Goal: Transaction & Acquisition: Book appointment/travel/reservation

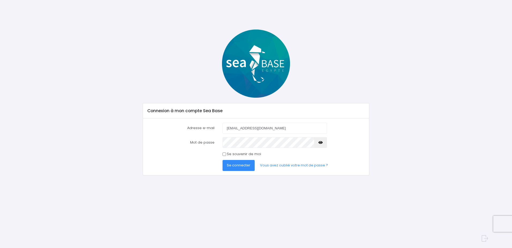
click at [246, 164] on span "Se connecter" at bounding box center [239, 164] width 24 height 5
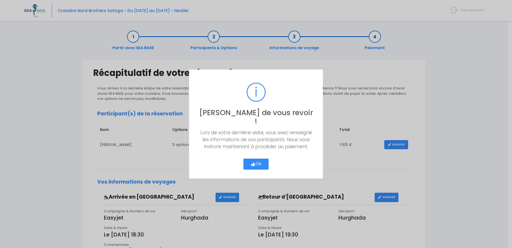
click at [254, 158] on button "Ok" at bounding box center [256, 163] width 25 height 11
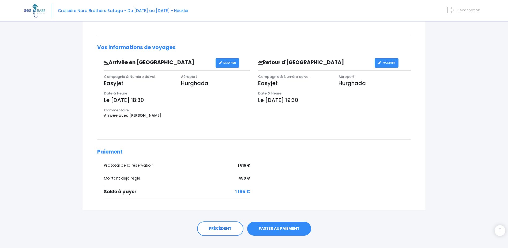
scroll to position [144, 0]
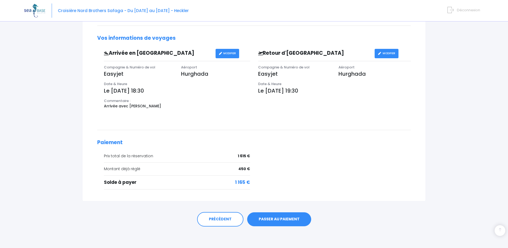
click at [286, 220] on link "PASSER AU PAIEMENT" at bounding box center [279, 219] width 64 height 14
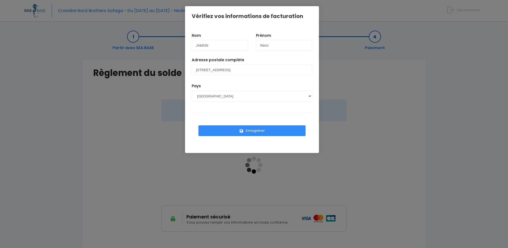
click at [251, 131] on button "Enregistrer" at bounding box center [251, 130] width 107 height 11
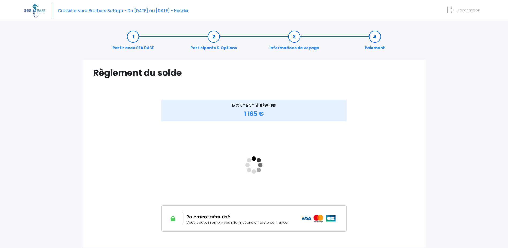
scroll to position [27, 0]
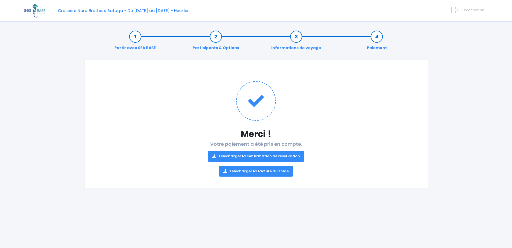
click at [263, 171] on link "Télécharger la facture du solde" at bounding box center [256, 171] width 74 height 11
click at [265, 156] on link "Télécharger la confirmation de réservation" at bounding box center [256, 156] width 96 height 11
click at [393, 99] on h1 at bounding box center [256, 101] width 322 height 40
